Goal: Entertainment & Leisure: Browse casually

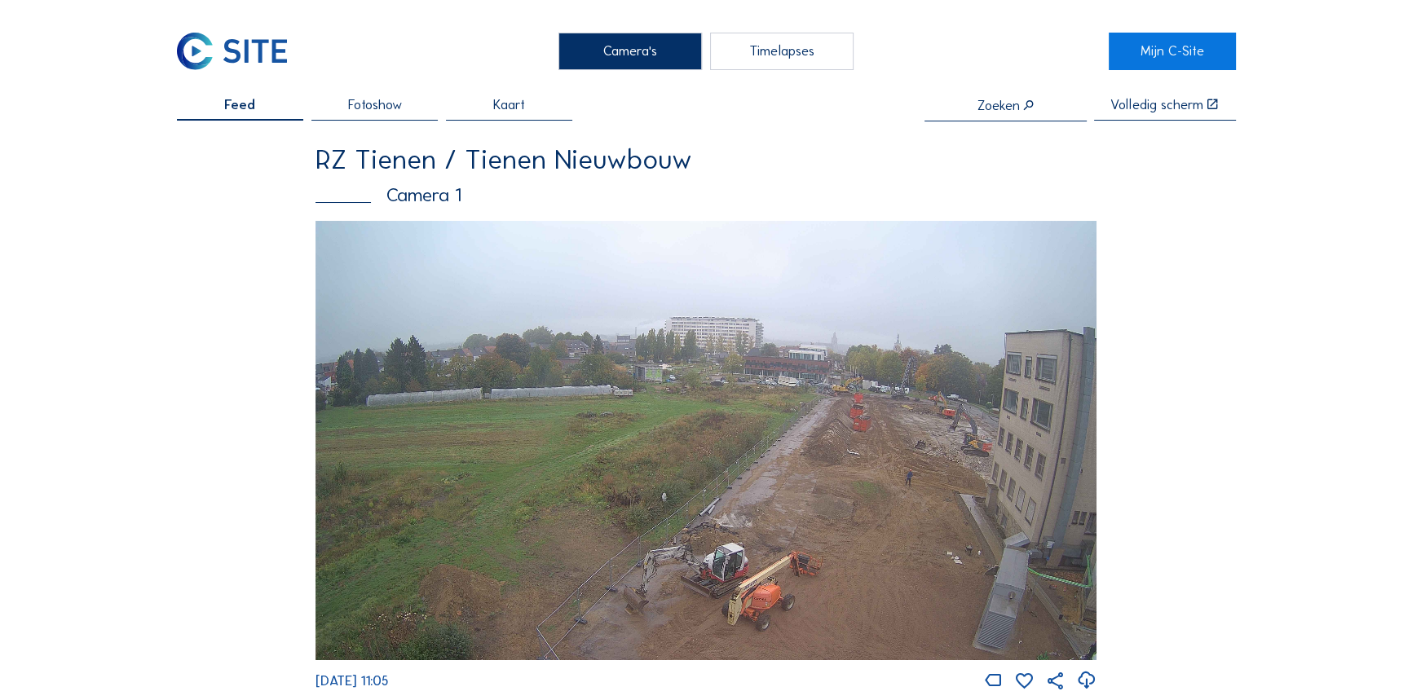
click at [805, 484] on img at bounding box center [706, 440] width 781 height 439
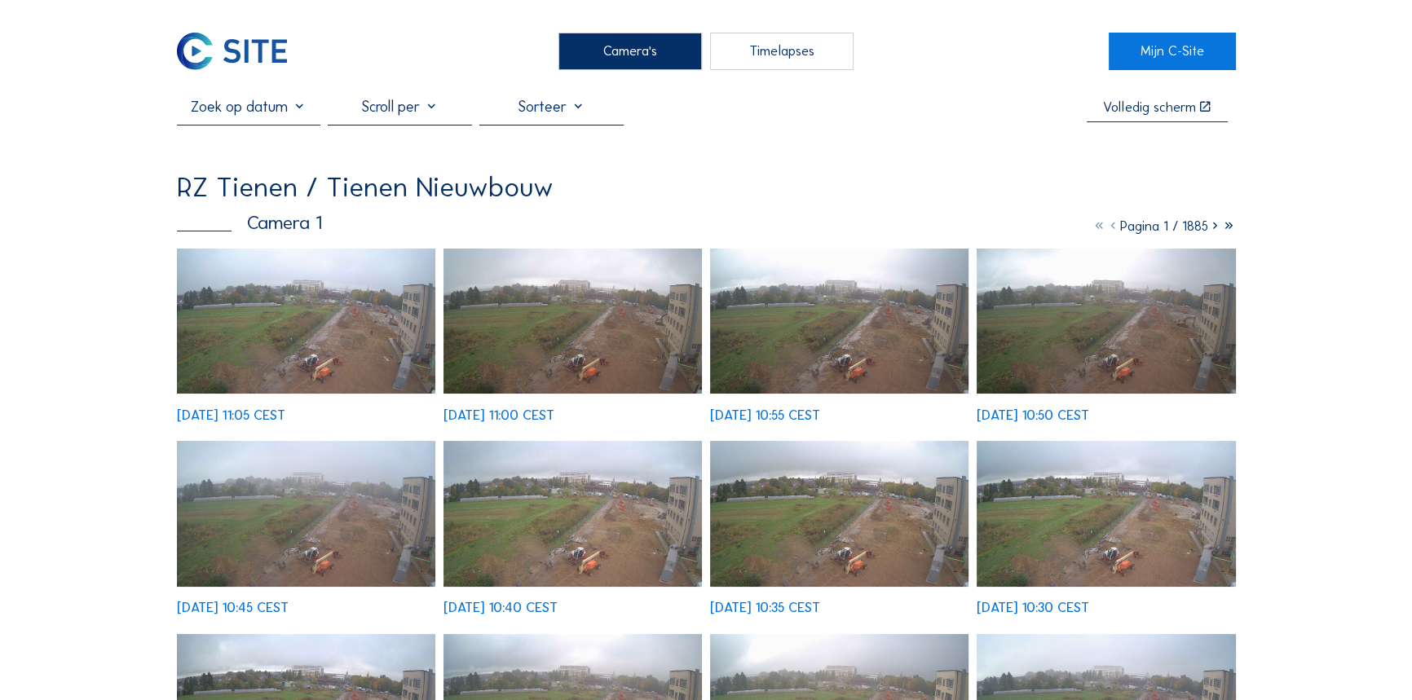
click at [371, 317] on img at bounding box center [306, 322] width 259 height 146
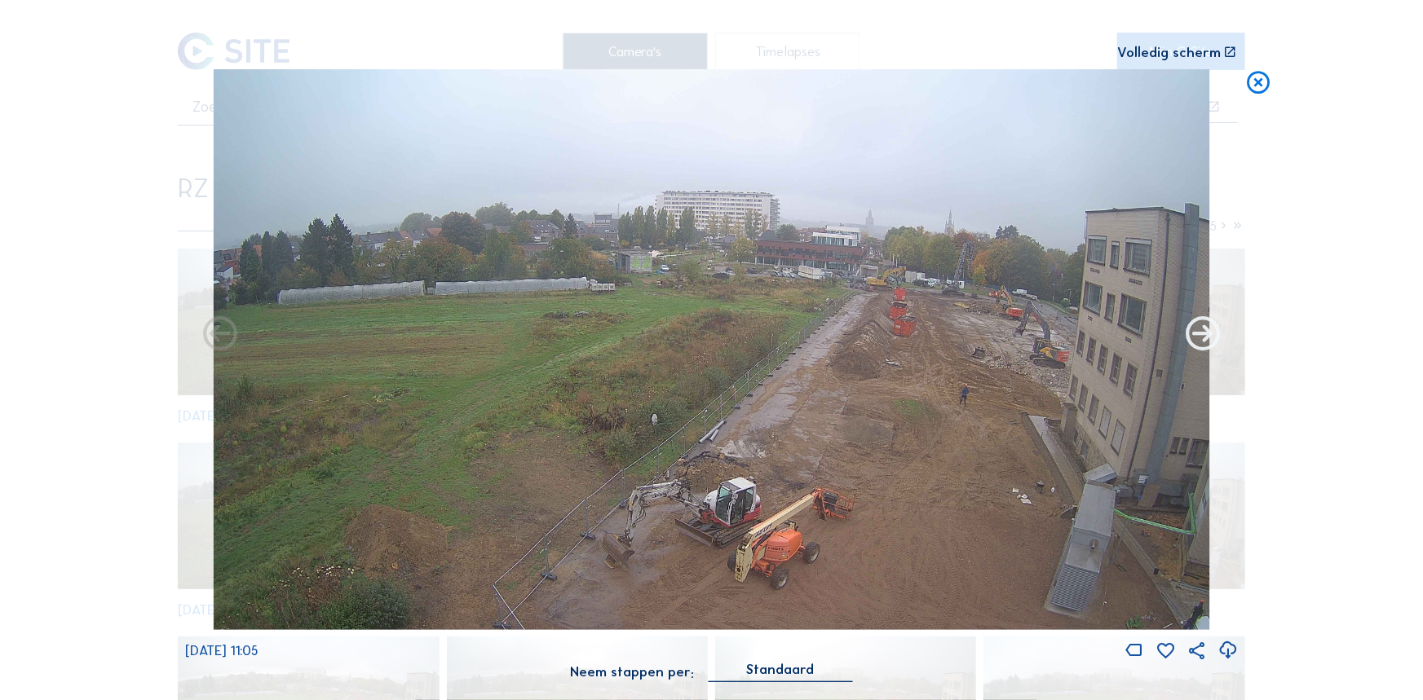
click at [1193, 332] on icon at bounding box center [1203, 335] width 41 height 41
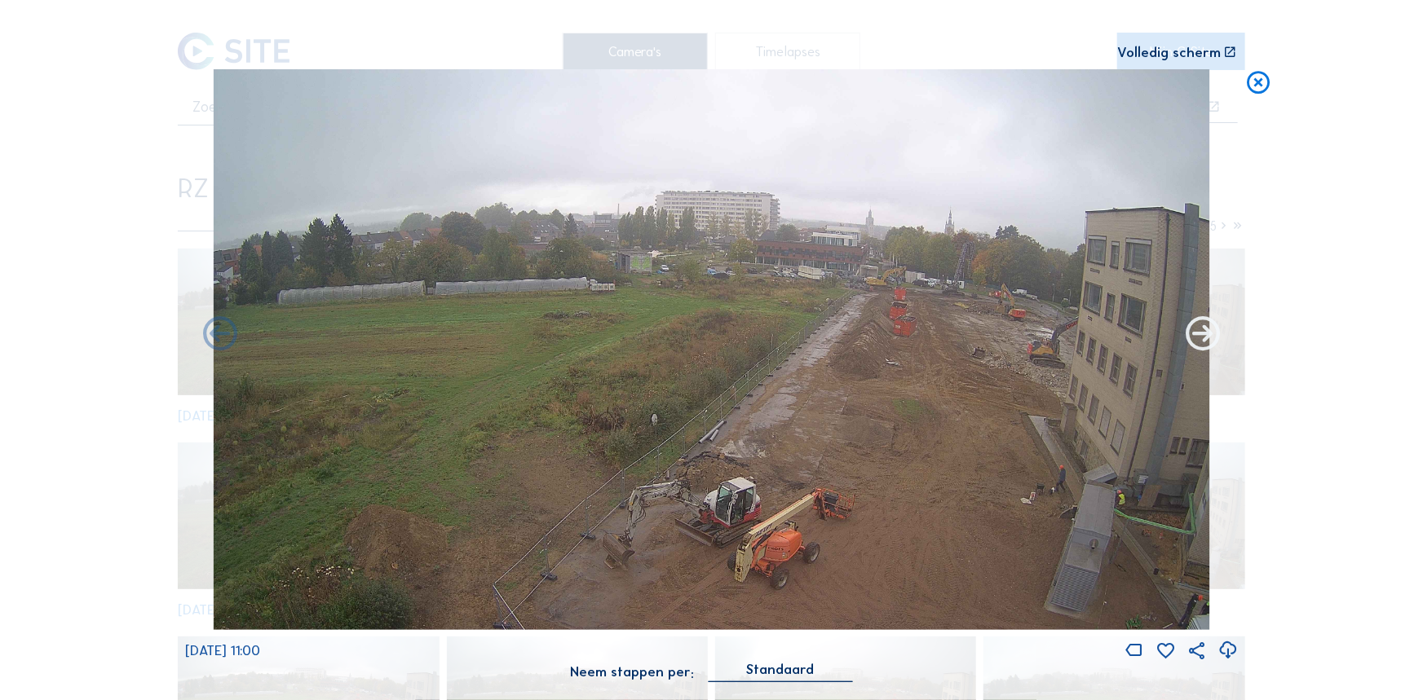
click at [1196, 338] on icon at bounding box center [1203, 335] width 41 height 41
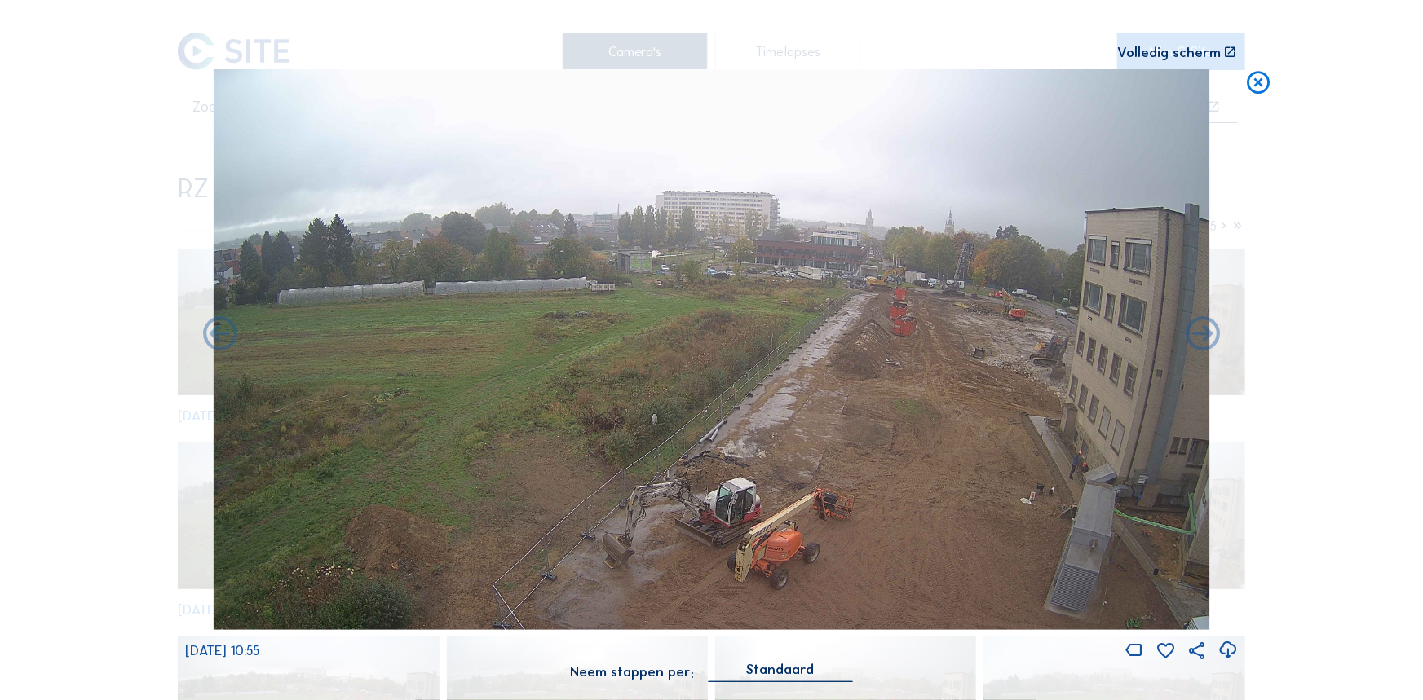
click at [1196, 338] on icon at bounding box center [1203, 335] width 41 height 41
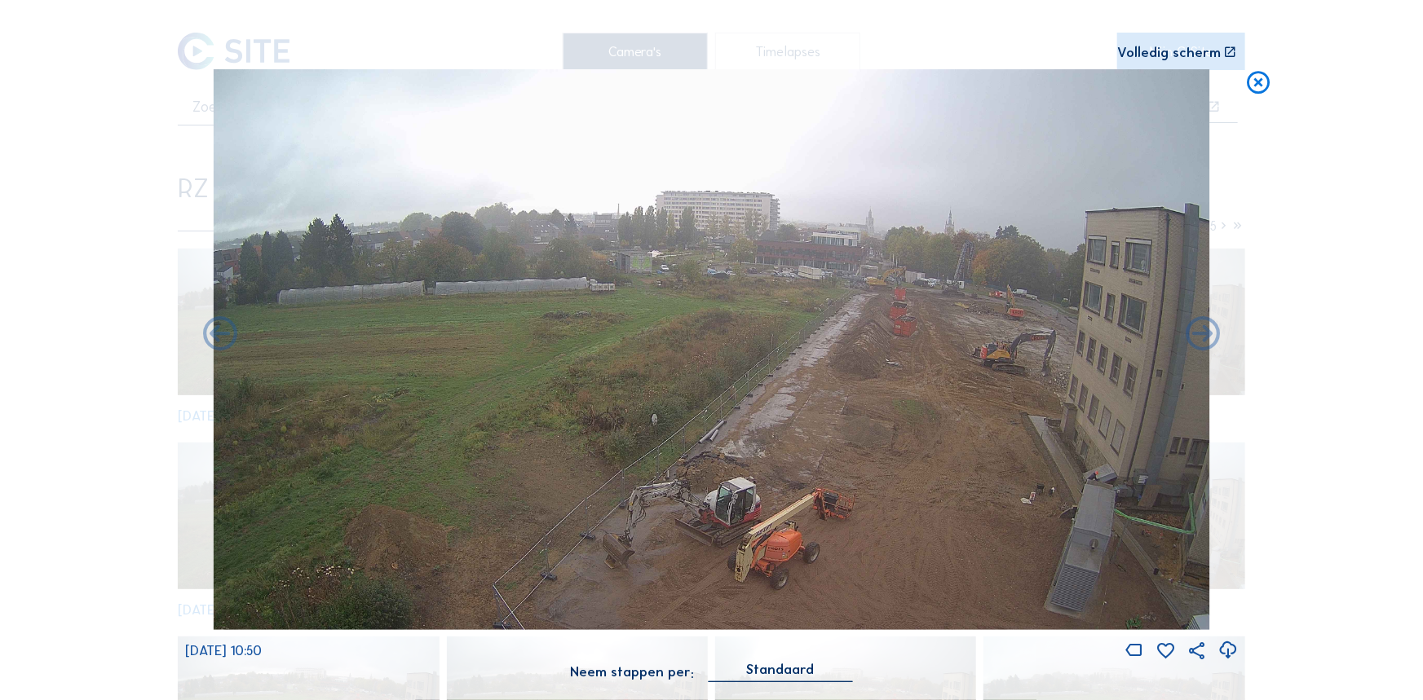
click at [1196, 338] on icon at bounding box center [1203, 335] width 41 height 41
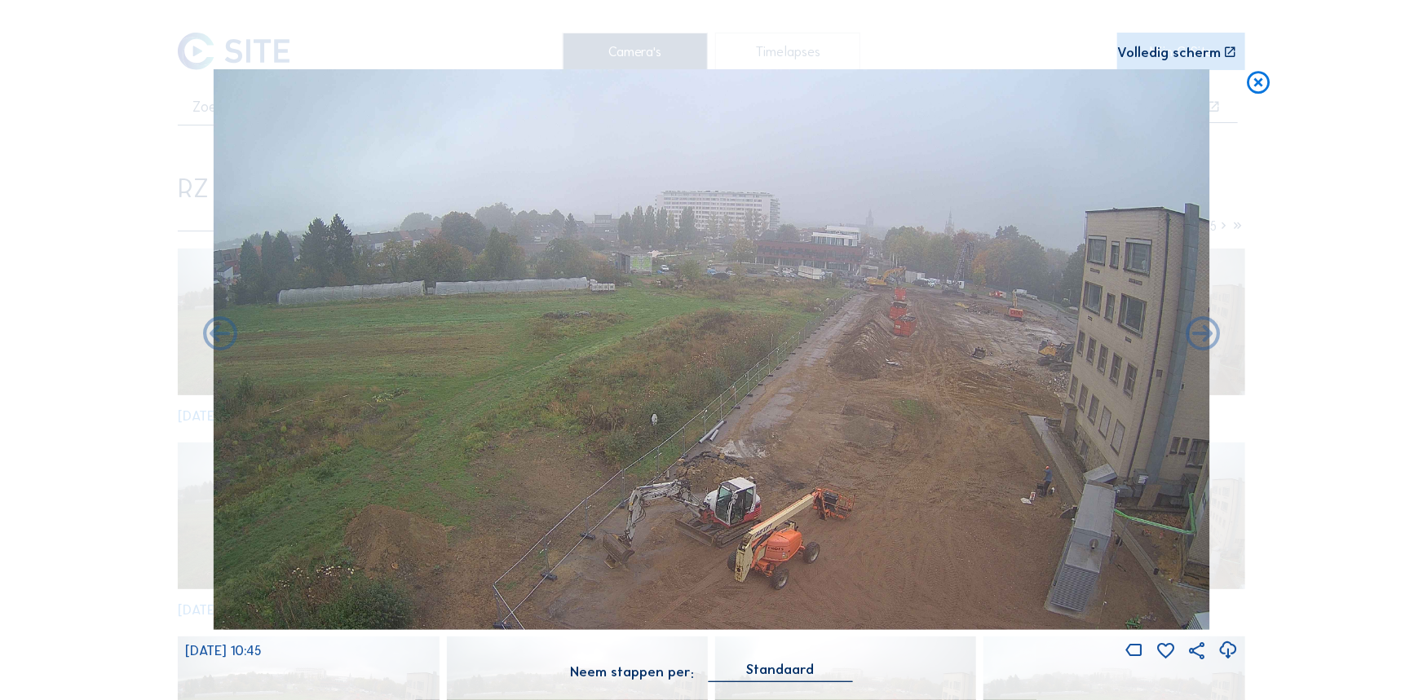
click at [1196, 338] on icon at bounding box center [1203, 335] width 41 height 41
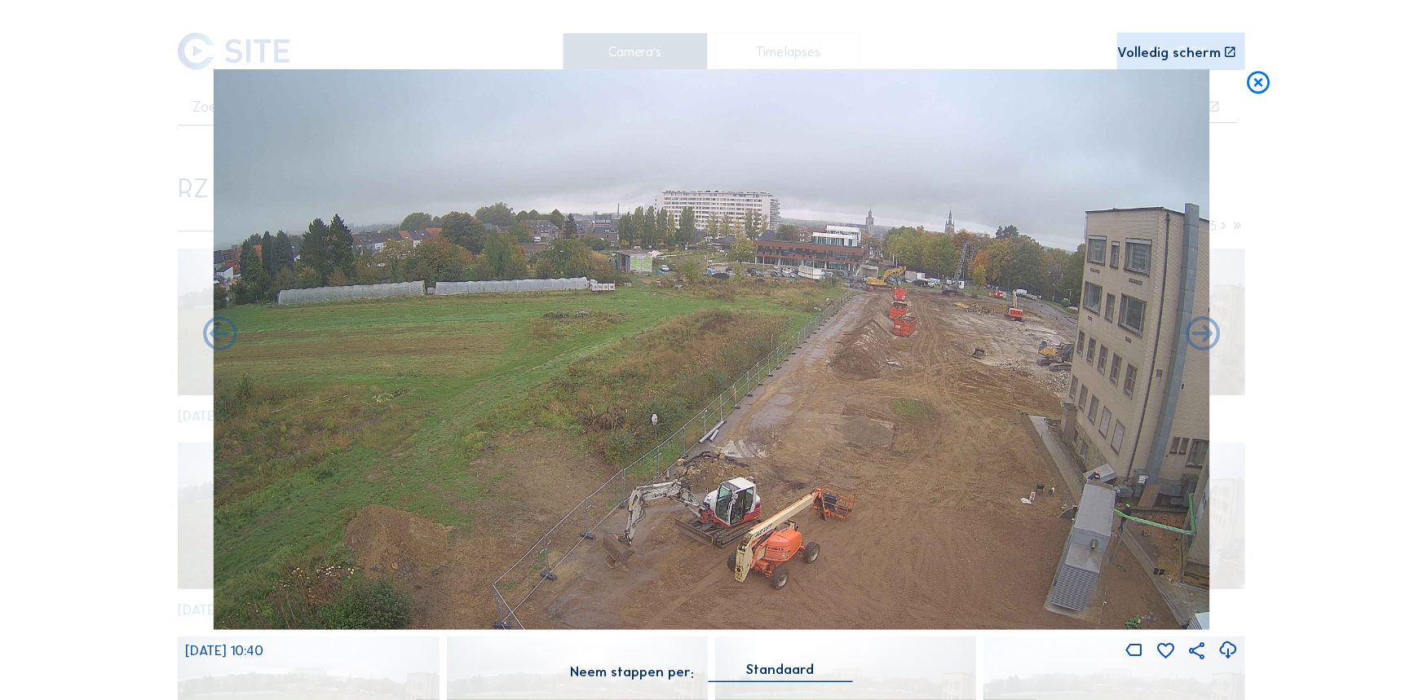
click at [1196, 338] on icon at bounding box center [1203, 335] width 41 height 41
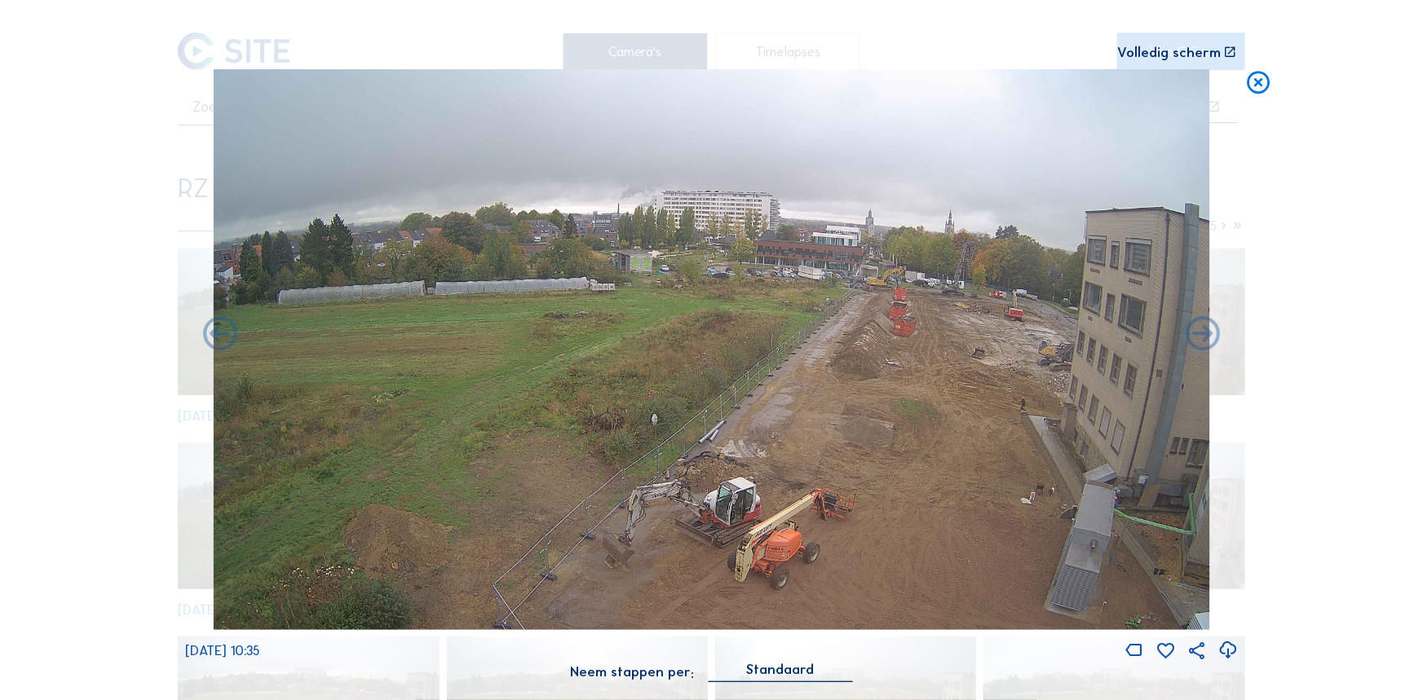
click at [1196, 338] on icon at bounding box center [1203, 335] width 41 height 41
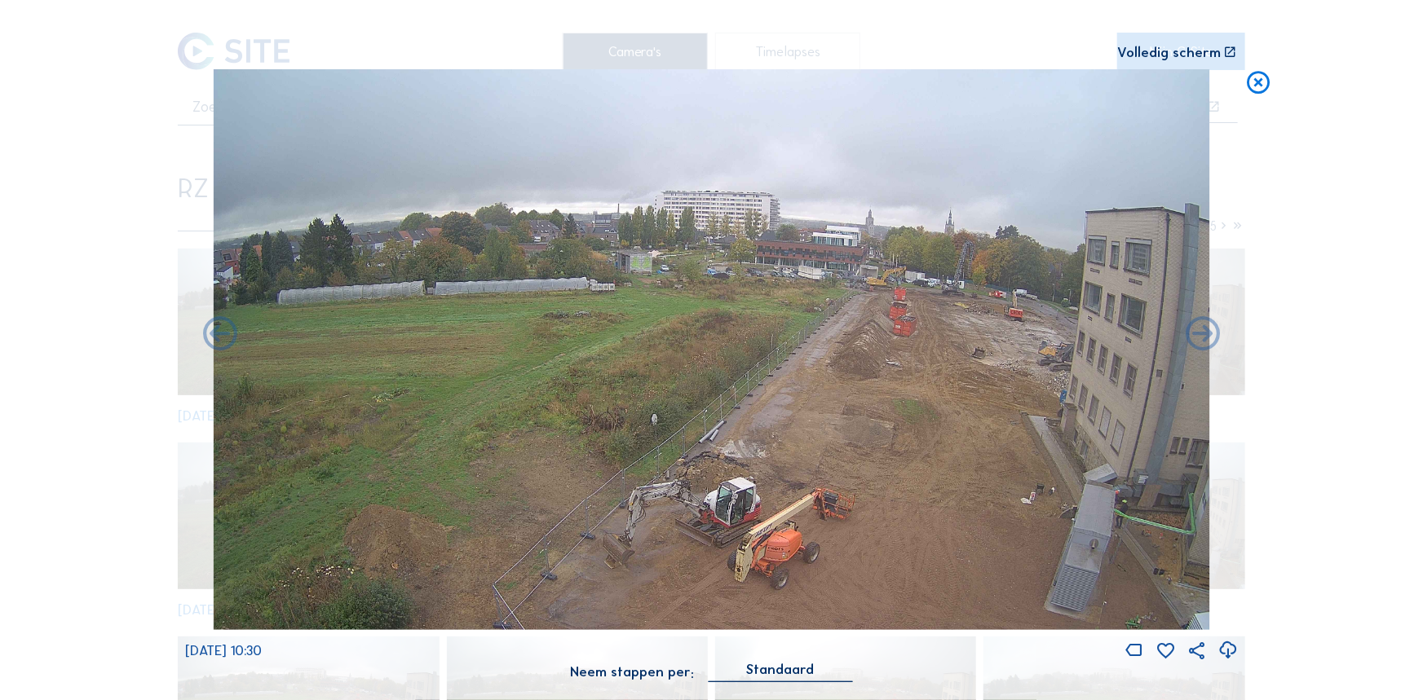
click at [1196, 338] on icon at bounding box center [1203, 335] width 41 height 41
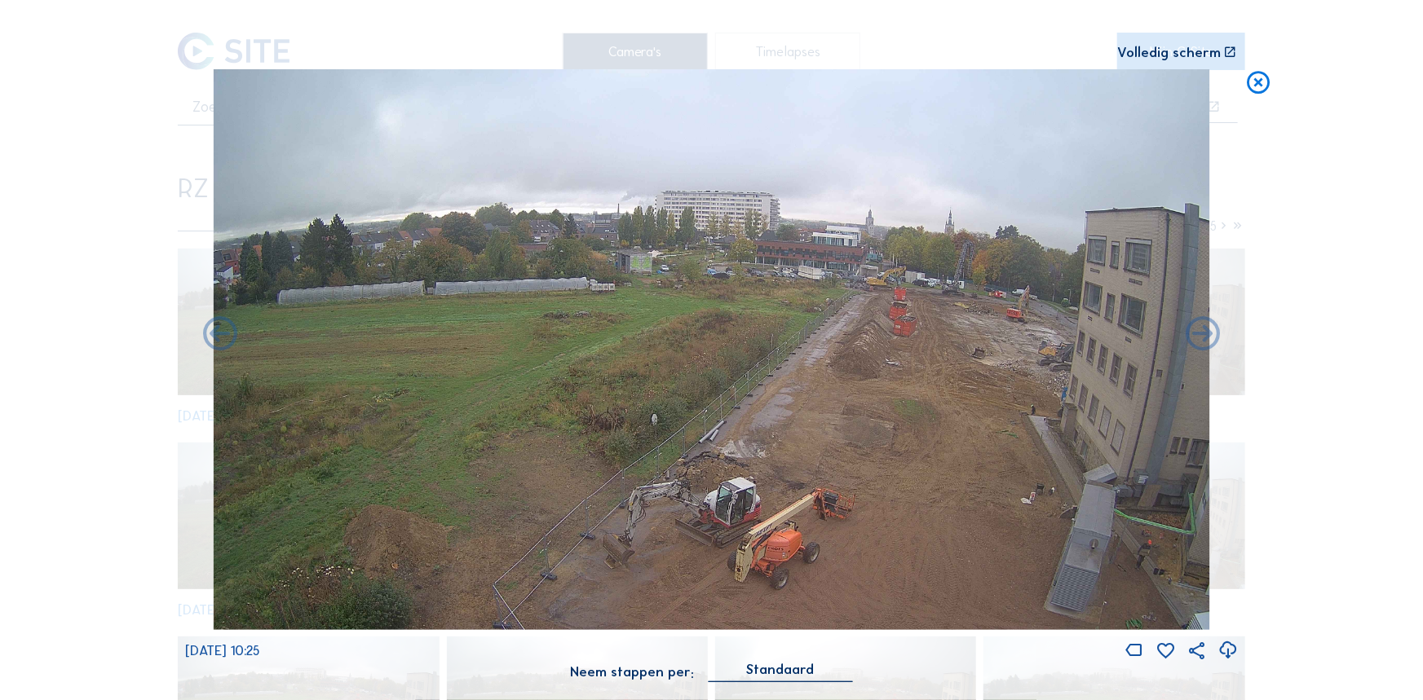
click at [1196, 338] on icon at bounding box center [1203, 335] width 41 height 41
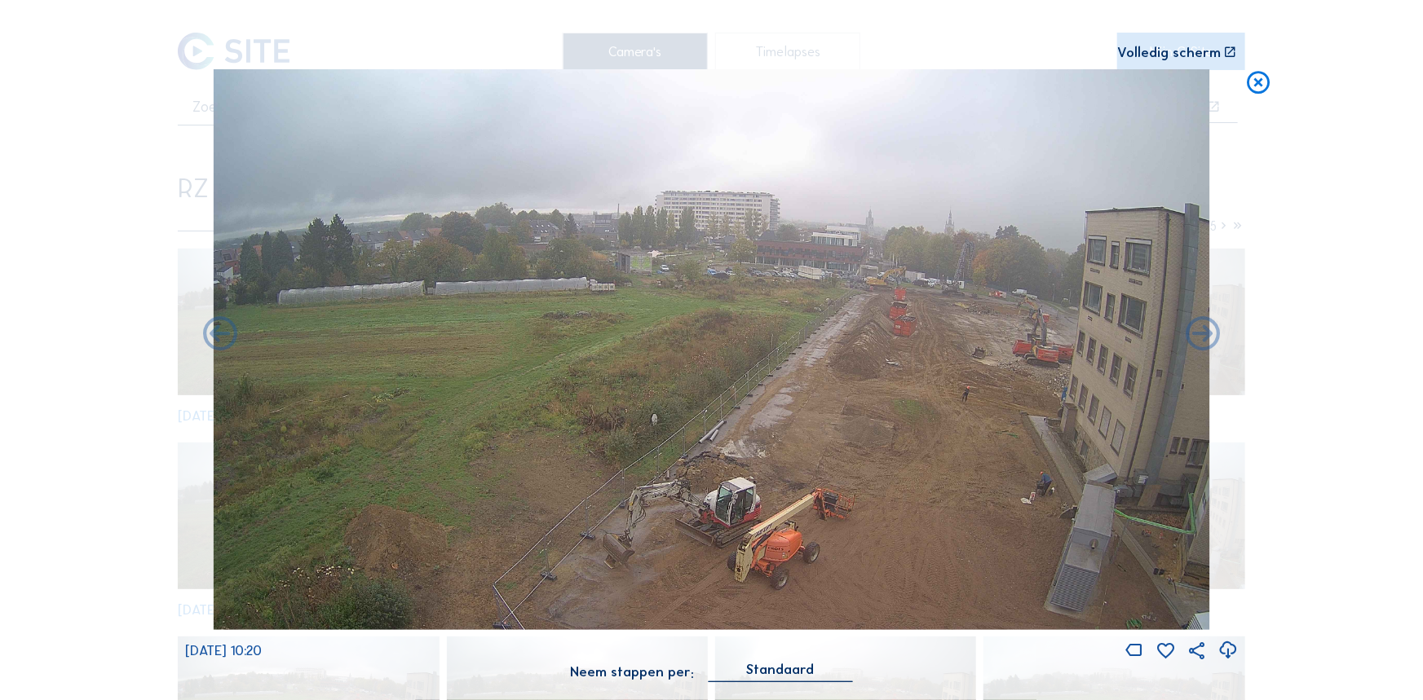
click at [1196, 338] on icon at bounding box center [1203, 335] width 41 height 41
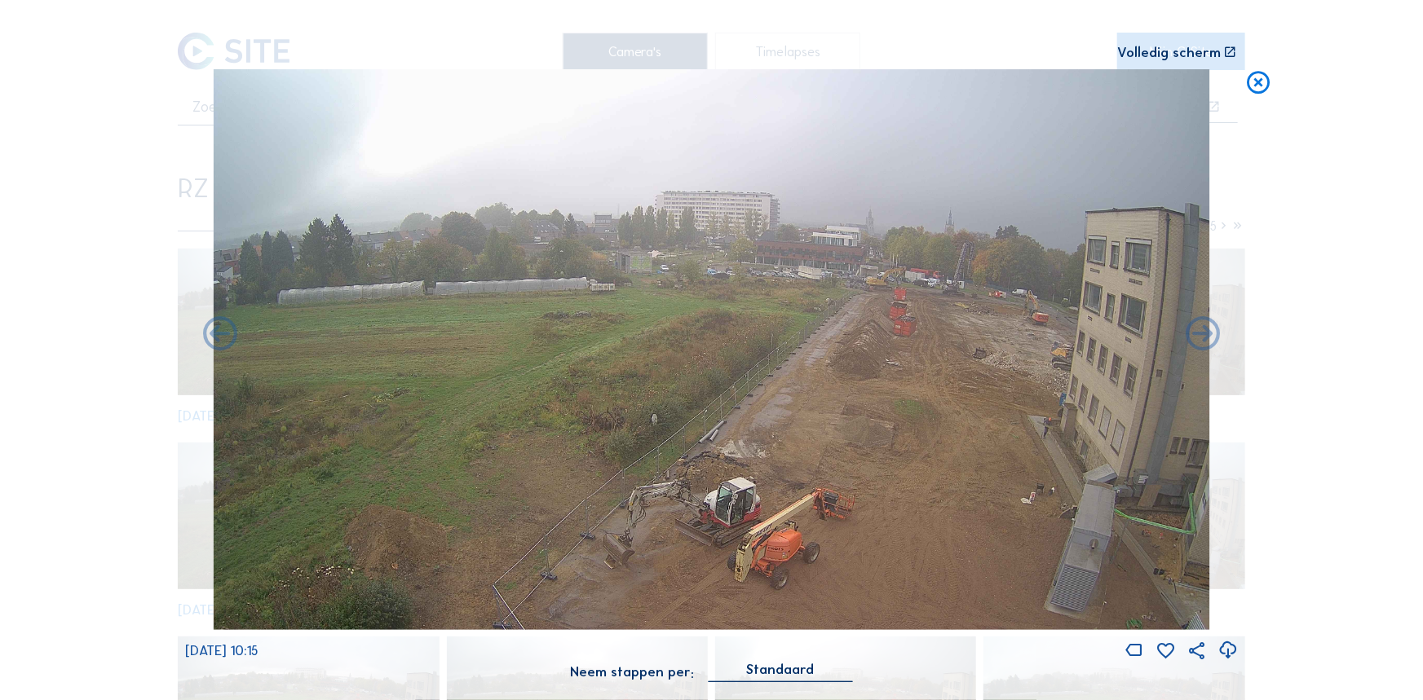
click at [1196, 338] on icon at bounding box center [1203, 335] width 41 height 41
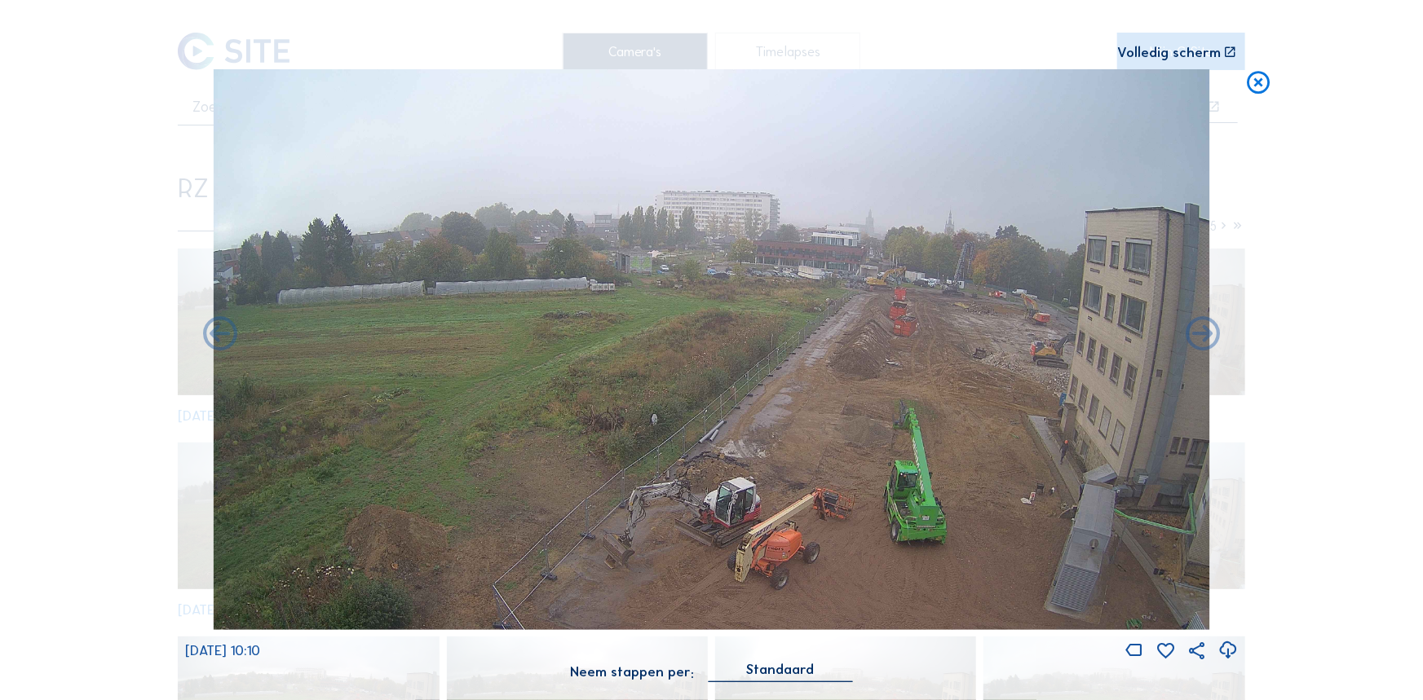
click at [1196, 338] on icon at bounding box center [1203, 335] width 41 height 41
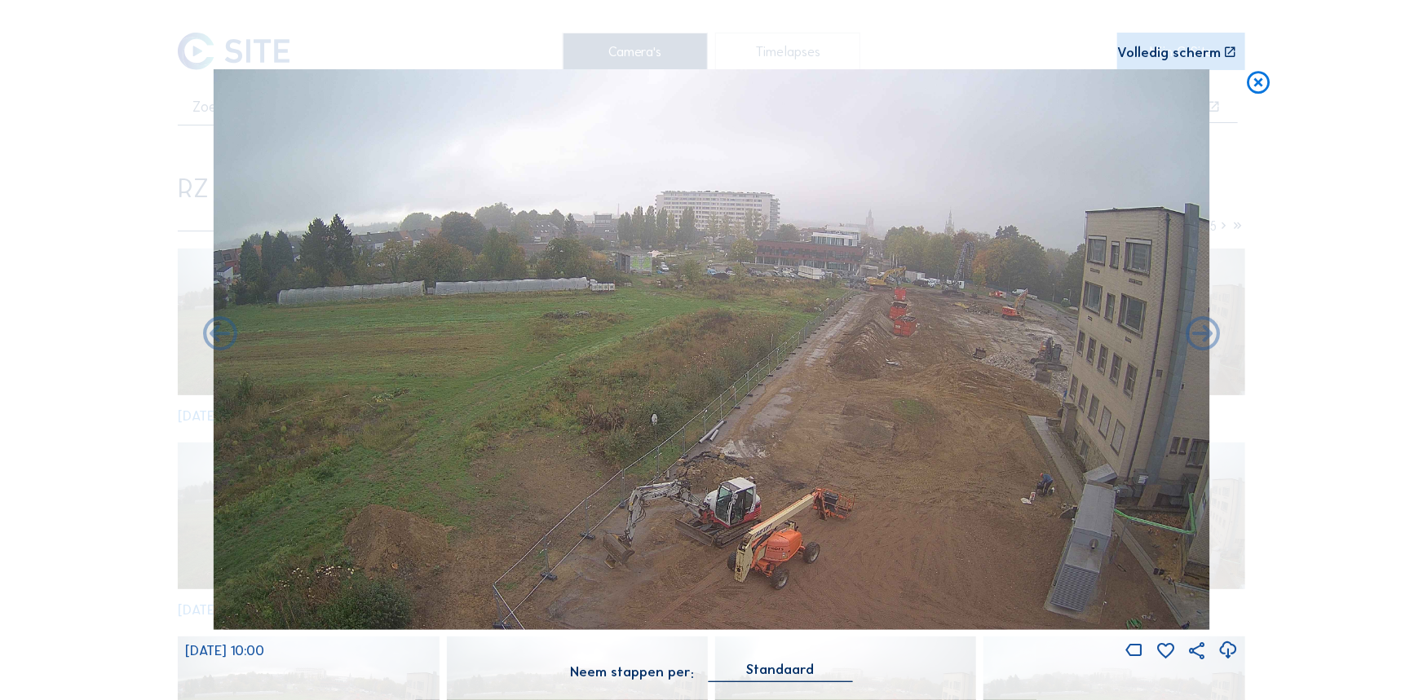
click at [1196, 338] on icon at bounding box center [1203, 335] width 41 height 41
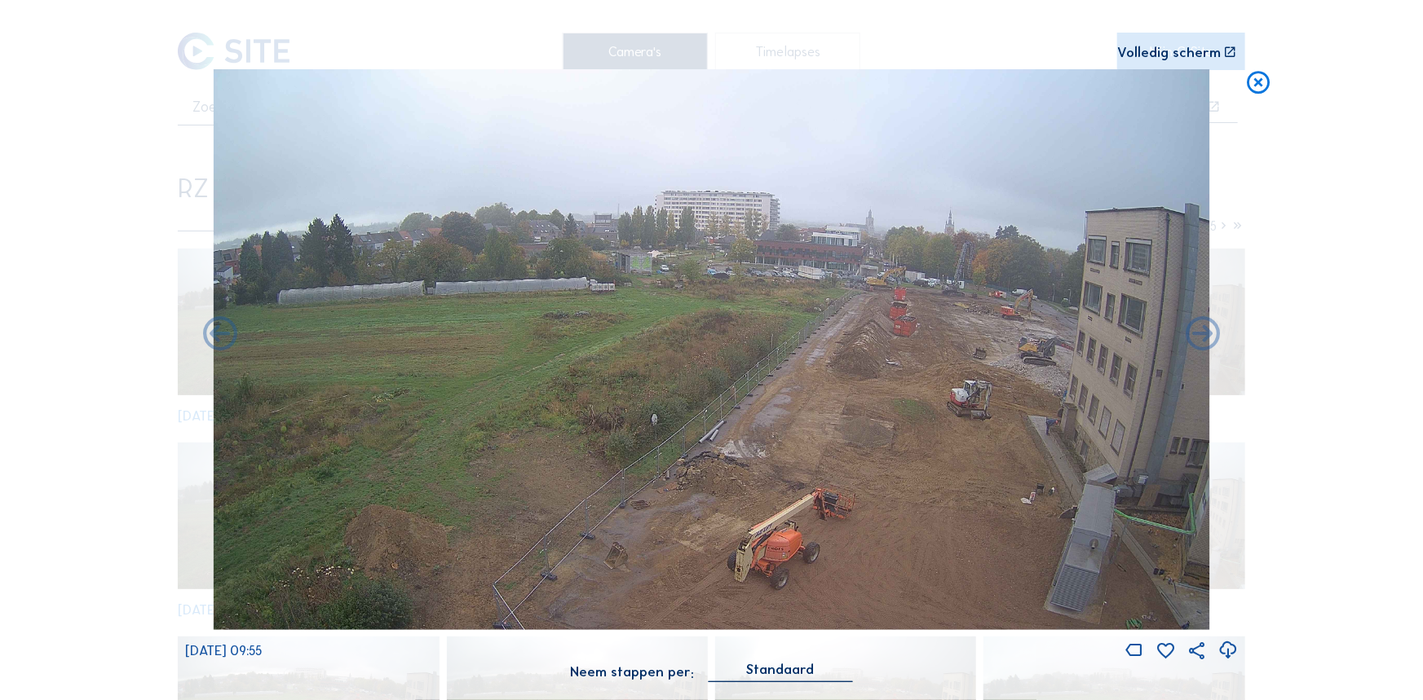
click at [1196, 338] on icon at bounding box center [1203, 335] width 41 height 41
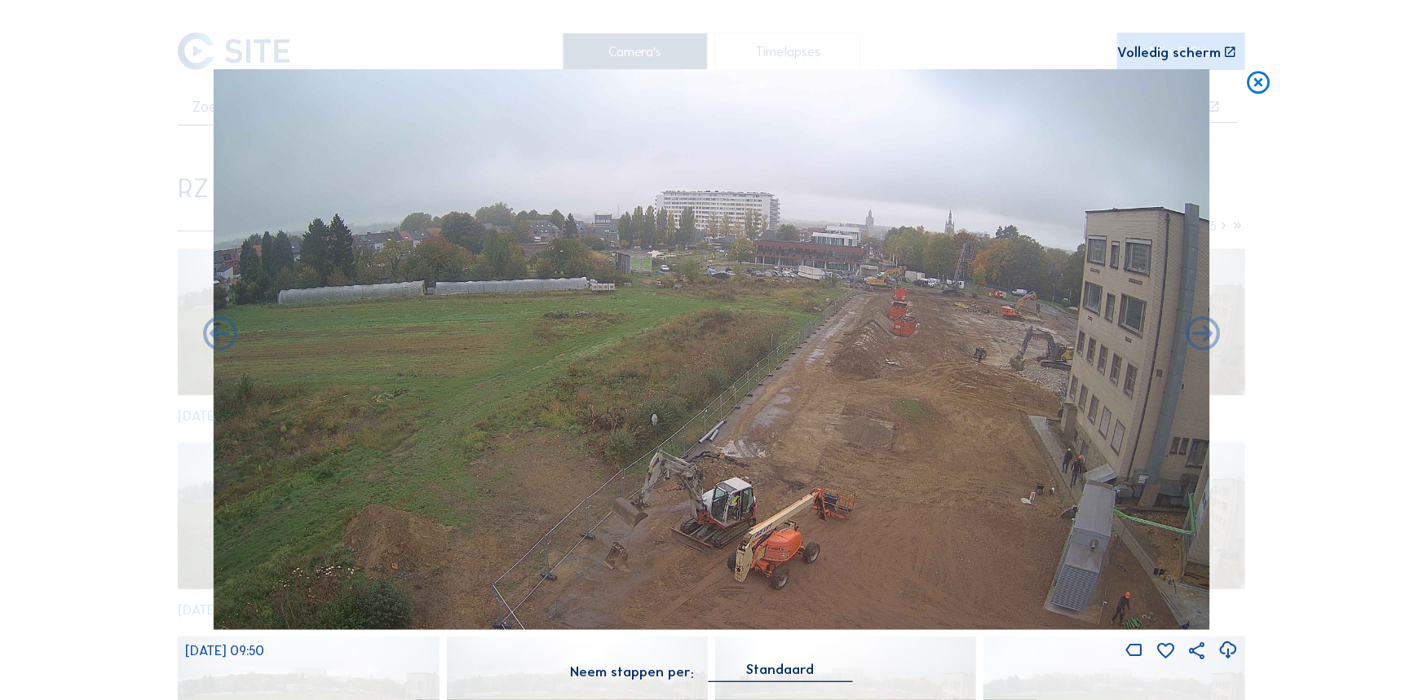
click at [1196, 338] on icon at bounding box center [1203, 335] width 41 height 41
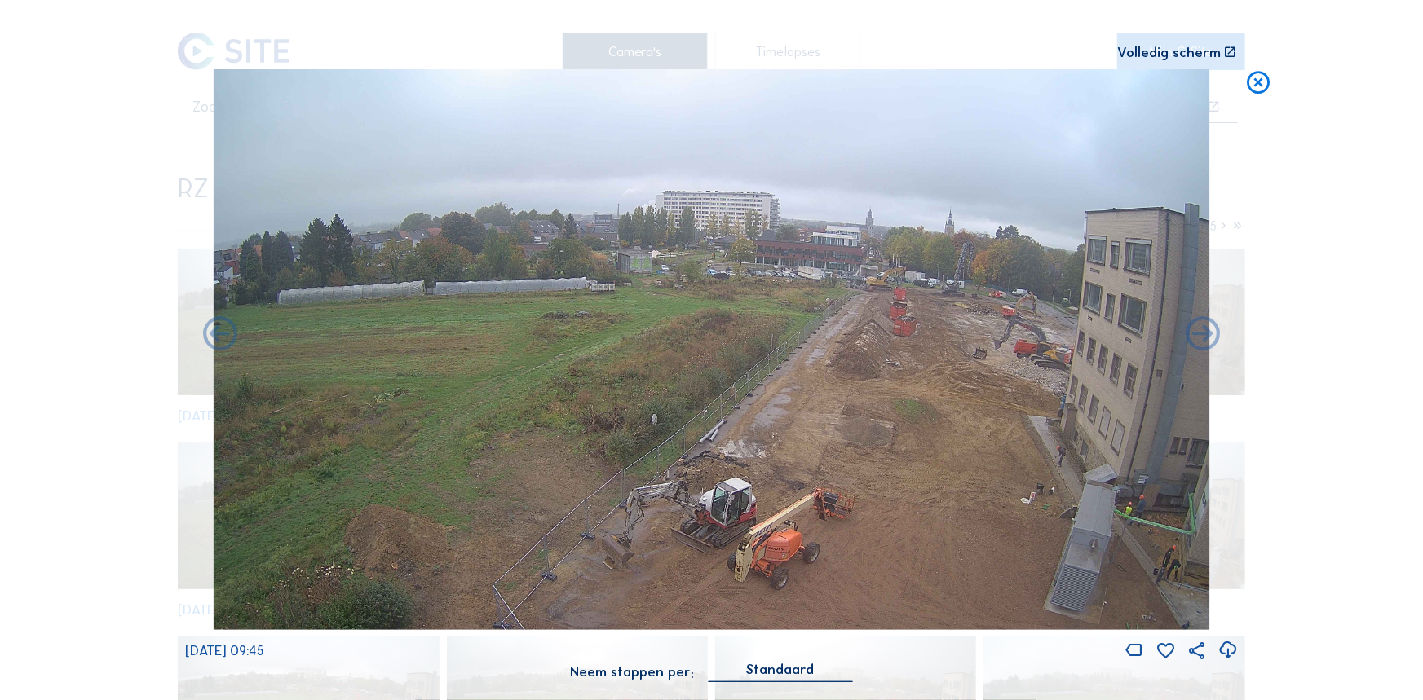
click at [1196, 338] on icon at bounding box center [1203, 335] width 41 height 41
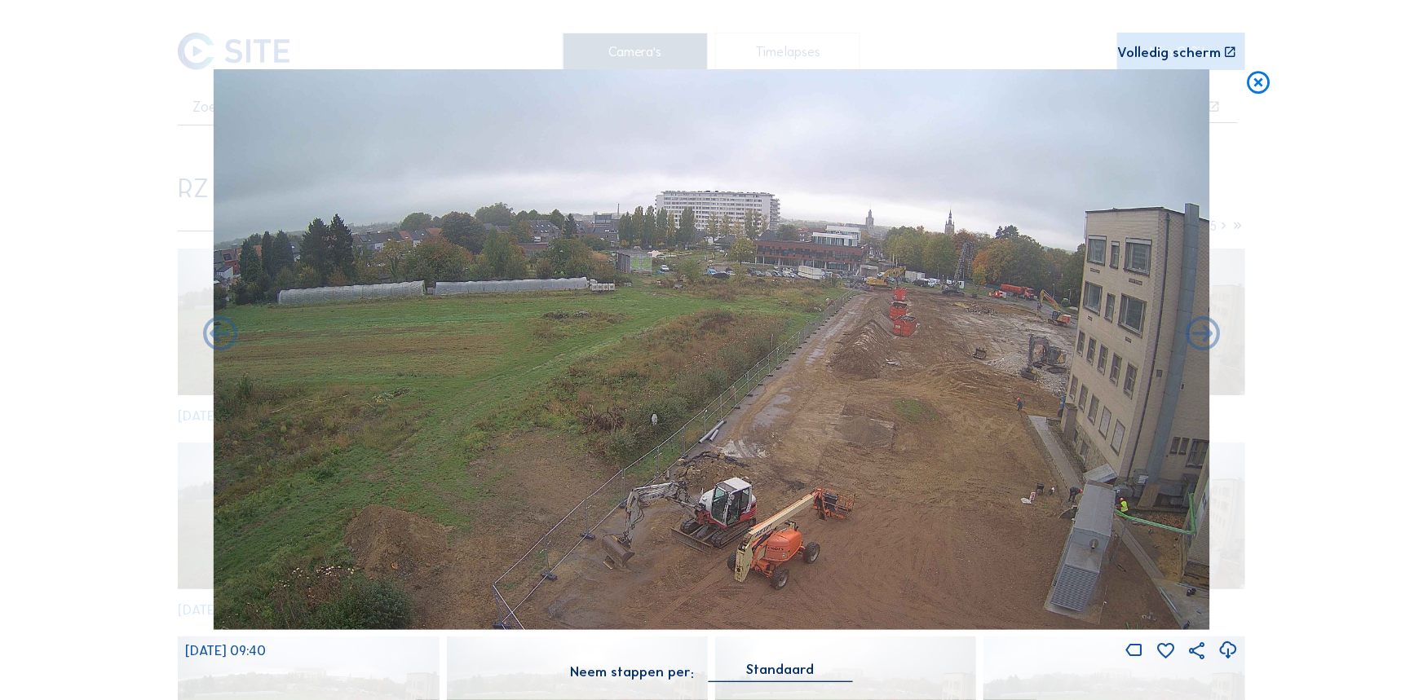
click at [1196, 338] on icon at bounding box center [1203, 335] width 41 height 41
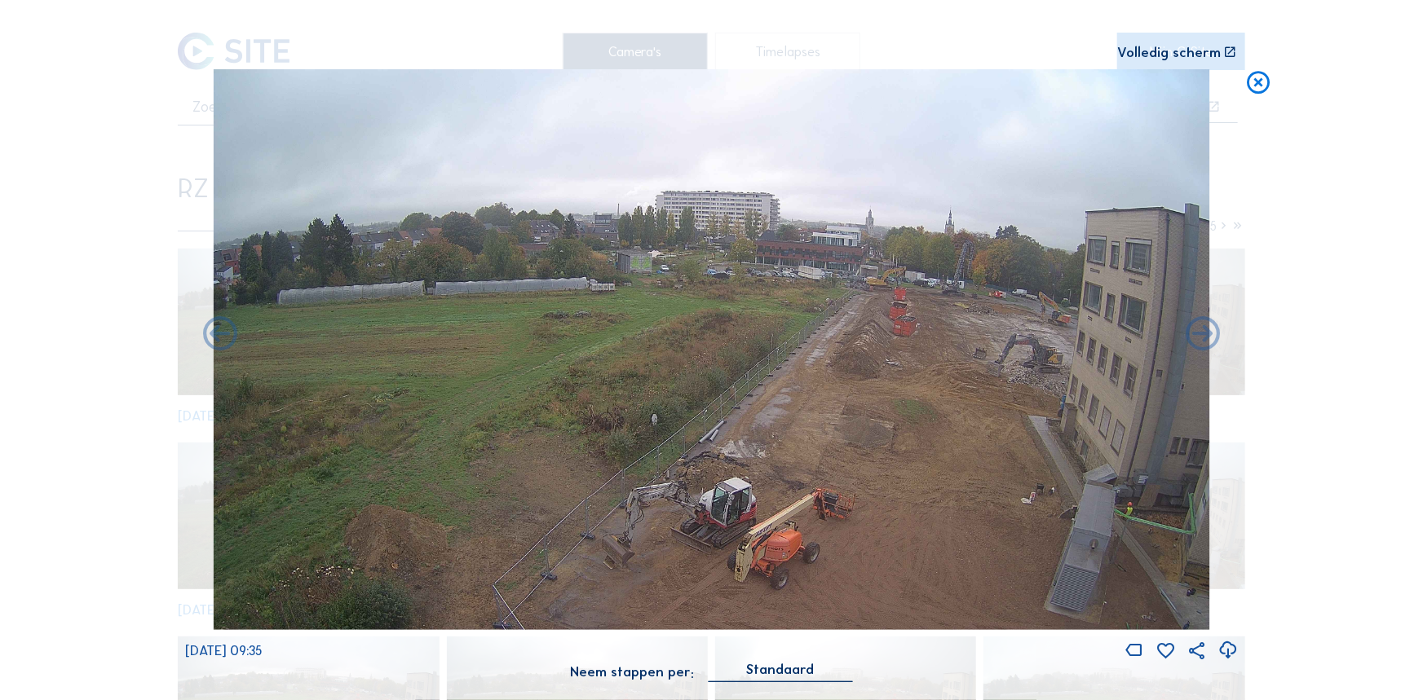
click at [1247, 84] on icon at bounding box center [1259, 83] width 28 height 29
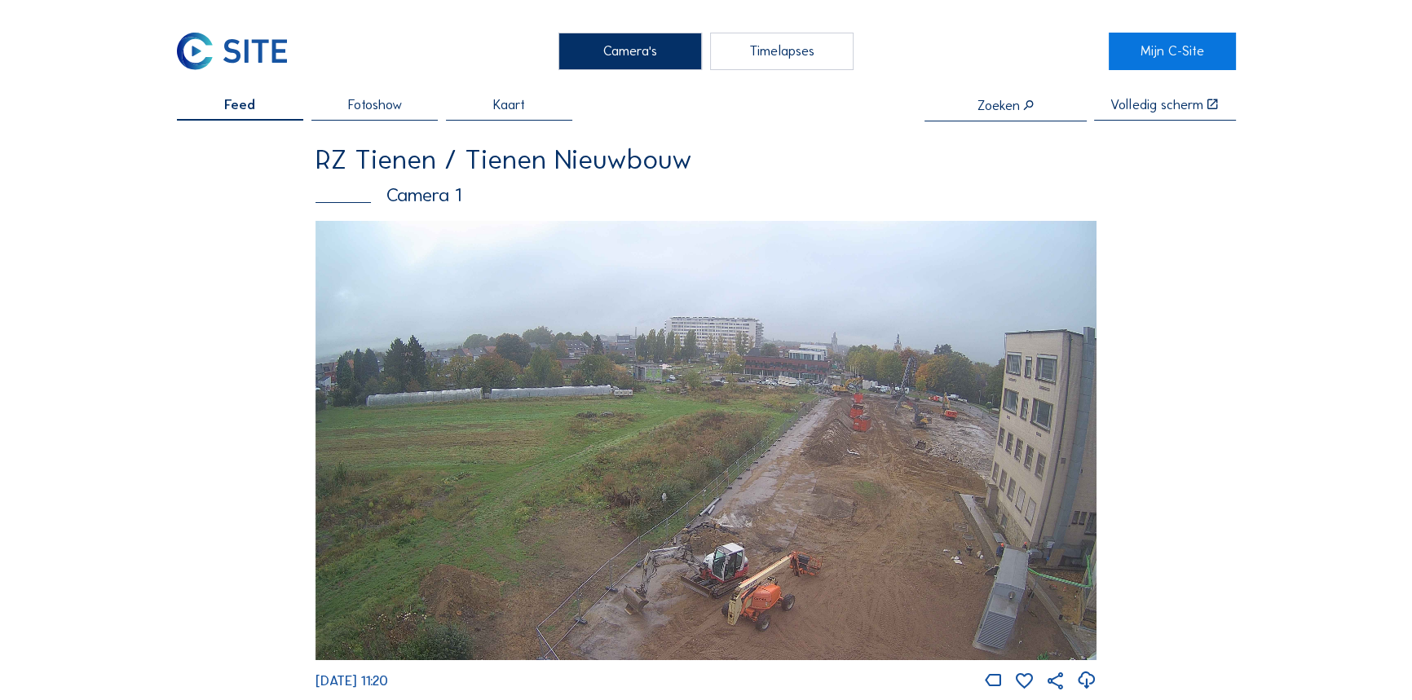
click at [762, 371] on img at bounding box center [706, 440] width 781 height 439
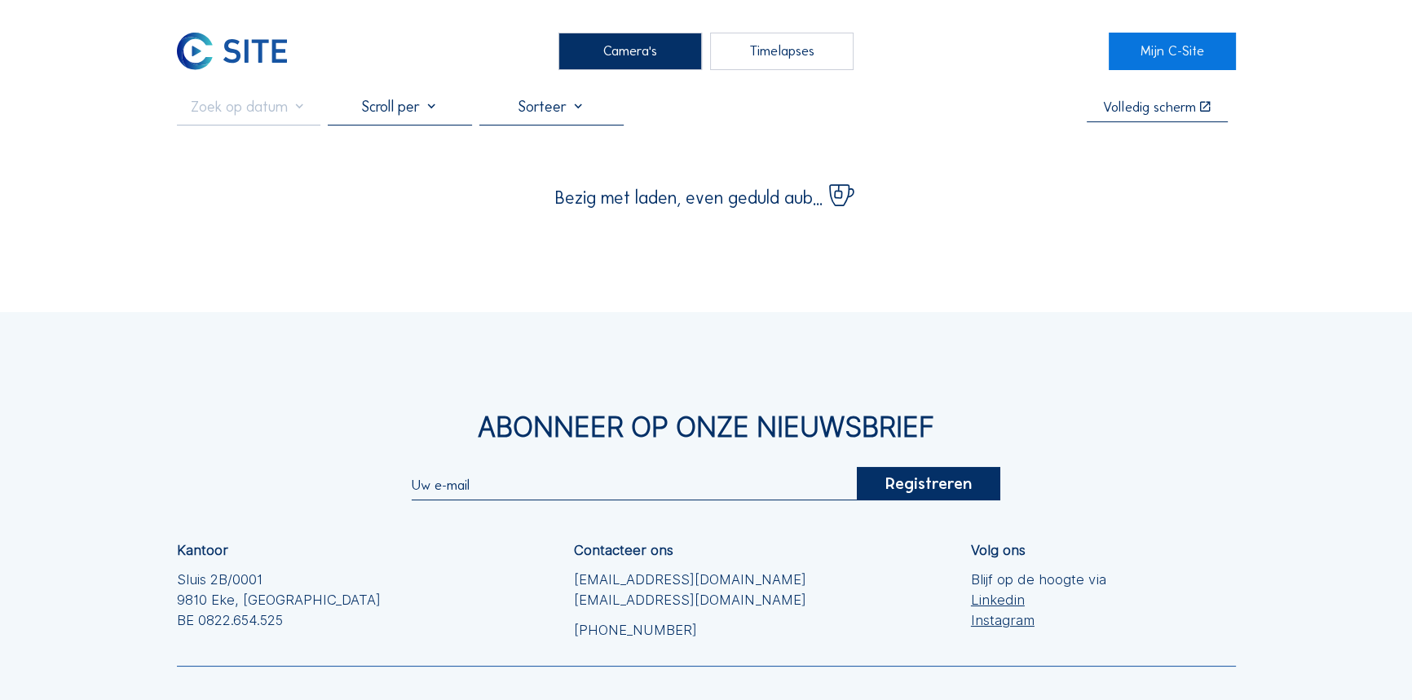
click at [788, 470] on div "Registreren" at bounding box center [706, 483] width 589 height 33
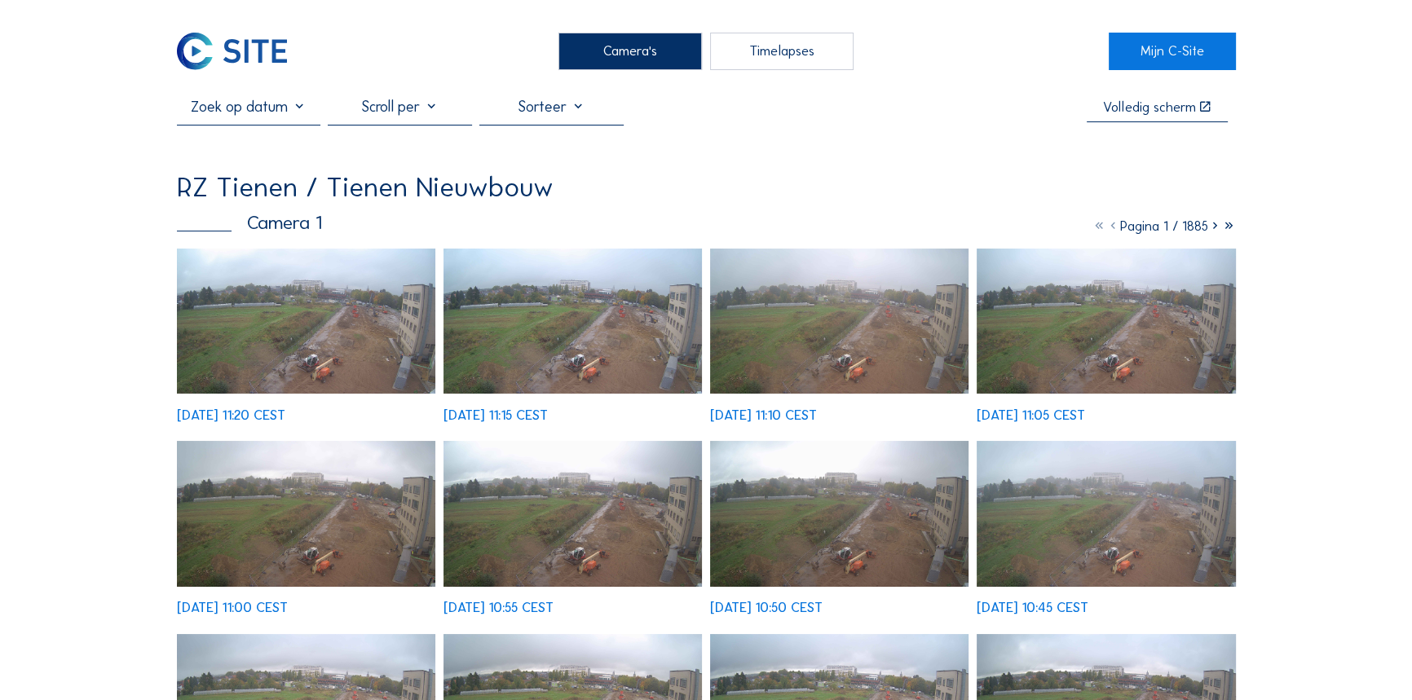
click at [342, 345] on img at bounding box center [306, 322] width 259 height 146
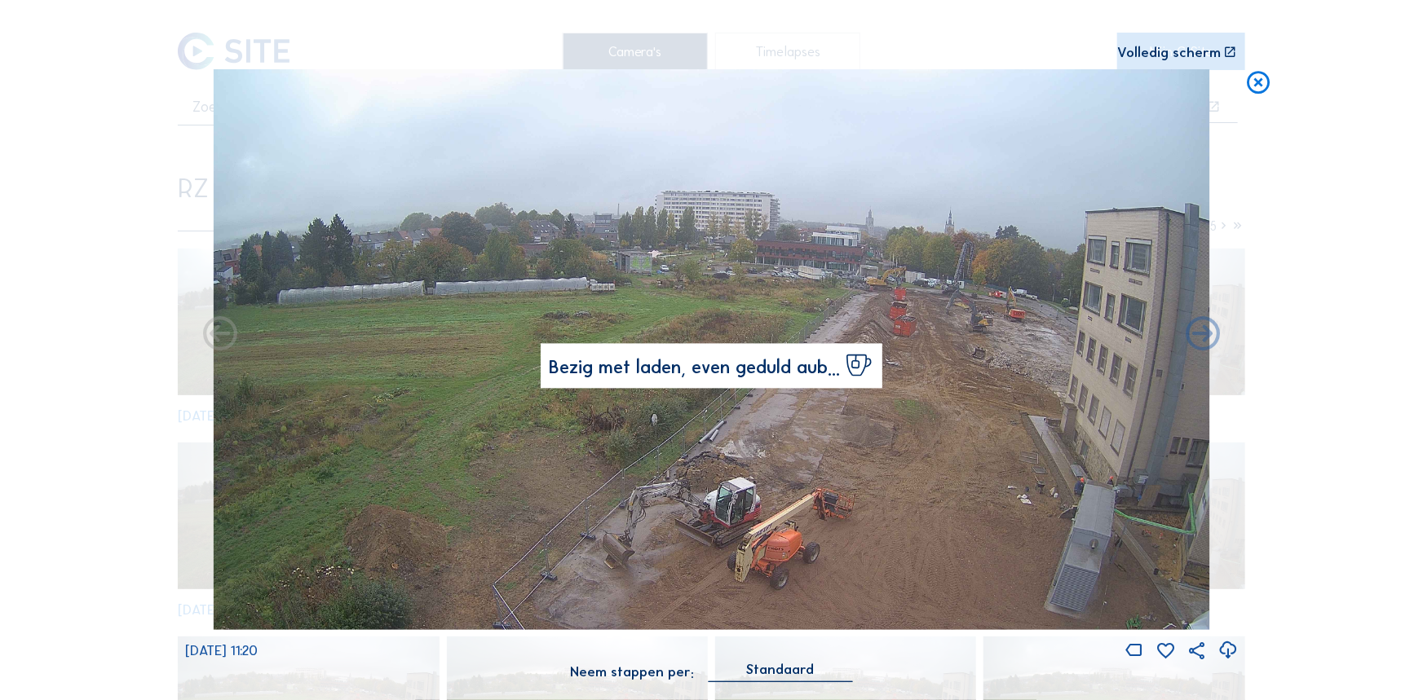
click at [934, 497] on img at bounding box center [712, 349] width 996 height 560
